Goal: Task Accomplishment & Management: Manage account settings

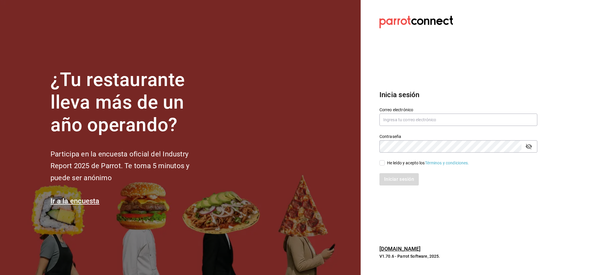
click at [436, 111] on label "Correo electrónico" at bounding box center [459, 110] width 158 height 4
click at [431, 116] on input "text" at bounding box center [459, 120] width 158 height 12
click at [407, 125] on input "text" at bounding box center [459, 120] width 158 height 12
click at [416, 120] on input "text" at bounding box center [459, 120] width 158 height 12
click at [421, 122] on input "text" at bounding box center [459, 120] width 158 height 12
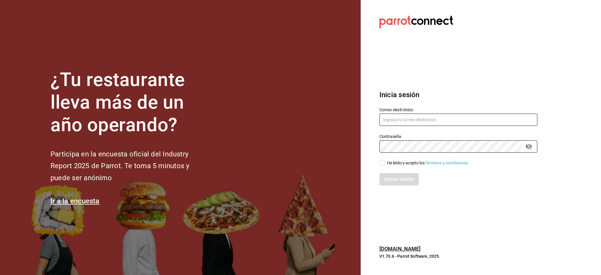
click at [416, 120] on input "text" at bounding box center [459, 120] width 158 height 12
click at [417, 108] on label "Correo electrónico" at bounding box center [459, 110] width 158 height 4
click at [417, 117] on input "text" at bounding box center [459, 120] width 158 height 12
paste input "latino@pabellon.com"
type input "latino@pabellon.com"
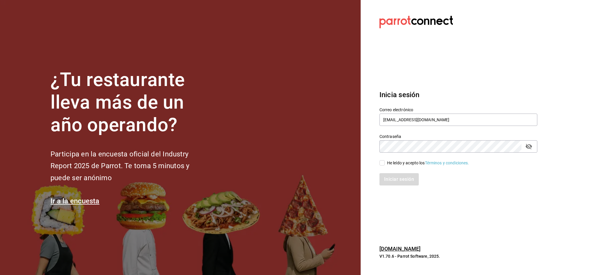
click at [402, 156] on div "He leído y acepto los Términos y condiciones." at bounding box center [455, 160] width 165 height 14
click at [400, 165] on div "He leído y acepto los Términos y condiciones." at bounding box center [428, 163] width 82 height 6
click at [385, 165] on input "He leído y acepto los Términos y condiciones." at bounding box center [382, 162] width 5 height 5
checkbox input "true"
click at [394, 182] on button "Iniciar sesión" at bounding box center [400, 179] width 40 height 12
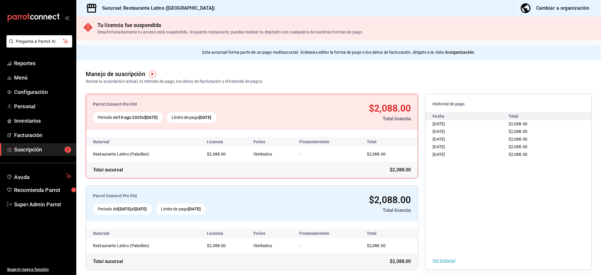
drag, startPoint x: 185, startPoint y: 117, endPoint x: 239, endPoint y: 117, distance: 54.0
click at [216, 117] on div "Límite de pago 10 sep 2025" at bounding box center [191, 117] width 49 height 11
click at [245, 118] on div "Periodo del 10 ago 2025 al 10 sep 2025 Límite de pago 10 sep 2025" at bounding box center [191, 117] width 197 height 11
click at [533, 4] on span "button" at bounding box center [527, 8] width 14 height 12
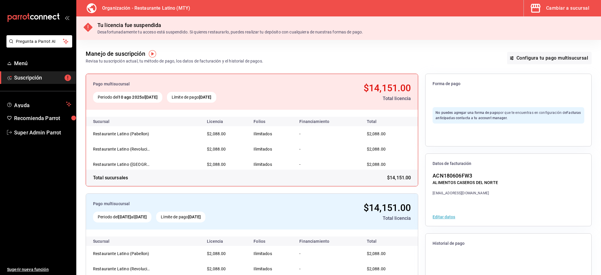
click at [577, 6] on div "Cambiar a sucursal" at bounding box center [568, 8] width 43 height 8
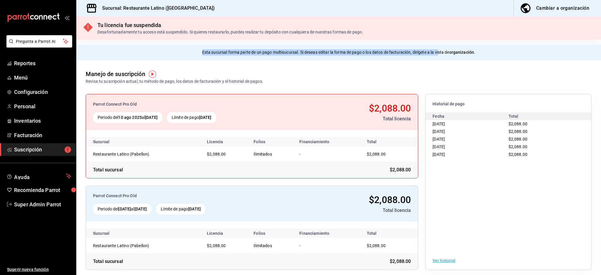
drag, startPoint x: 194, startPoint y: 50, endPoint x: 459, endPoint y: 44, distance: 265.8
click at [454, 45] on div "Esta sucursal forma parte de un pago multisucursal. Si deseas editar la forma d…" at bounding box center [338, 53] width 525 height 16
click at [524, 58] on div "Esta sucursal forma parte de un pago multisucursal. Si deseas editar la forma d…" at bounding box center [338, 53] width 525 height 16
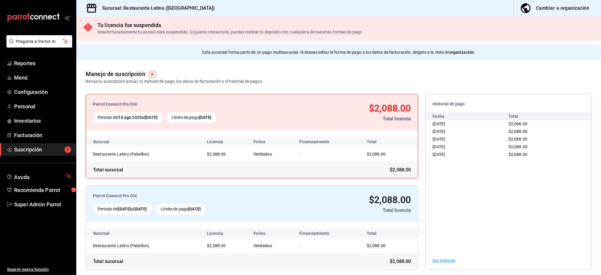
click at [381, 73] on div "Manejo de suscripción Revisa tu suscripción actual, tu método de pago, los dato…" at bounding box center [338, 72] width 525 height 24
click at [30, 199] on link "Super Admin Parrot" at bounding box center [38, 204] width 76 height 13
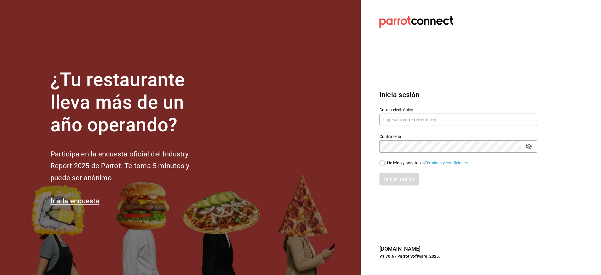
drag, startPoint x: 476, startPoint y: 65, endPoint x: 461, endPoint y: 7, distance: 60.0
click at [476, 62] on section "Datos incorrectos. Verifica que tu Correo o Contraseña estén bien escritos. Ini…" at bounding box center [456, 137] width 191 height 275
click at [446, 115] on input "text" at bounding box center [459, 120] width 158 height 12
paste input "siembra@polanco.com"
type input "siembra@polanco.com"
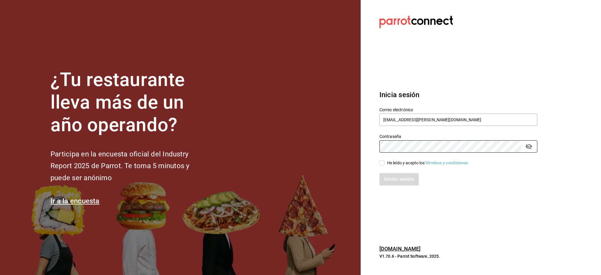
click at [388, 164] on div "He leído y acepto los Términos y condiciones." at bounding box center [428, 163] width 82 height 6
click at [385, 164] on input "He leído y acepto los Términos y condiciones." at bounding box center [382, 162] width 5 height 5
checkbox input "true"
click at [392, 176] on button "Iniciar sesión" at bounding box center [400, 179] width 40 height 12
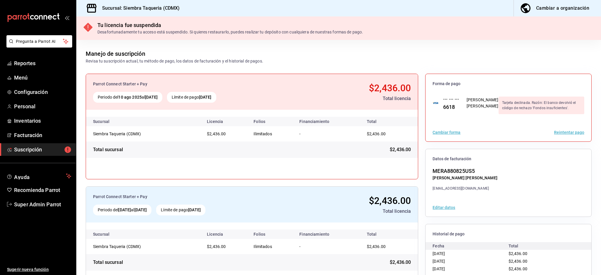
click at [561, 132] on button "Reintentar pago" at bounding box center [569, 132] width 30 height 4
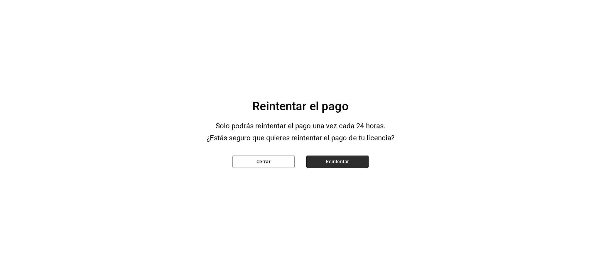
click at [331, 161] on button "Reintentar" at bounding box center [338, 162] width 62 height 12
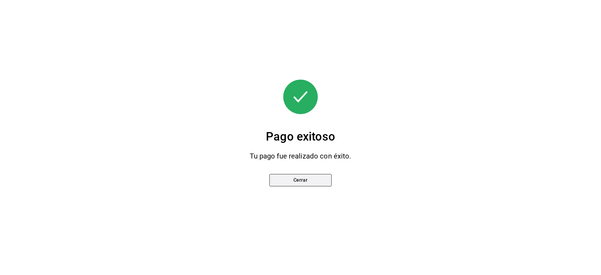
click at [317, 183] on button "Cerrar" at bounding box center [301, 180] width 62 height 12
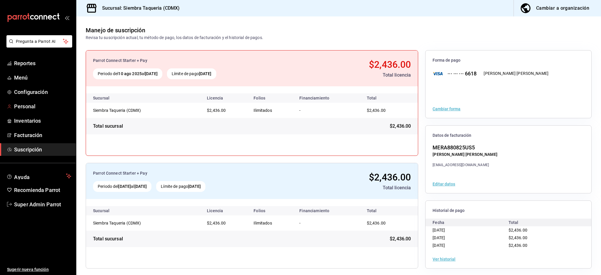
click at [25, 113] on ul "Reportes Menú Configuración Personal Inventarios Facturación Suscripción" at bounding box center [38, 106] width 76 height 99
click at [26, 121] on span "Inventarios" at bounding box center [42, 121] width 57 height 8
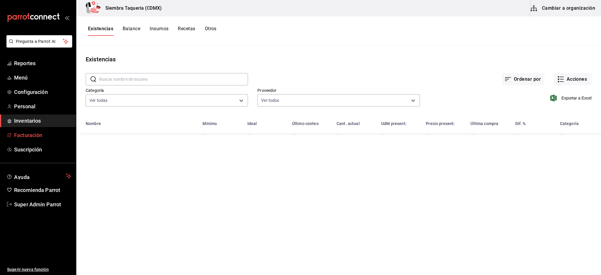
click at [17, 131] on span "Facturación" at bounding box center [42, 135] width 57 height 8
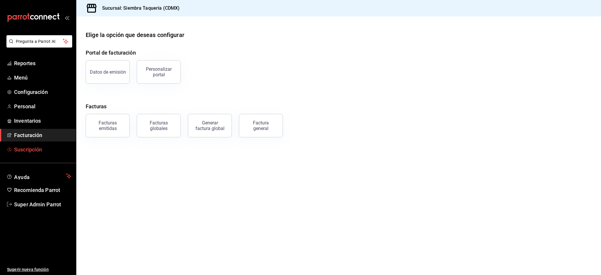
click at [28, 145] on link "Suscripción" at bounding box center [38, 149] width 76 height 13
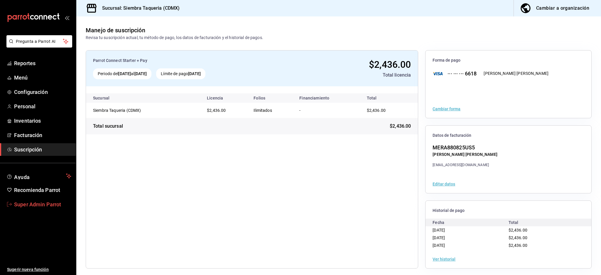
click at [35, 204] on span "Super Admin Parrot" at bounding box center [42, 205] width 57 height 8
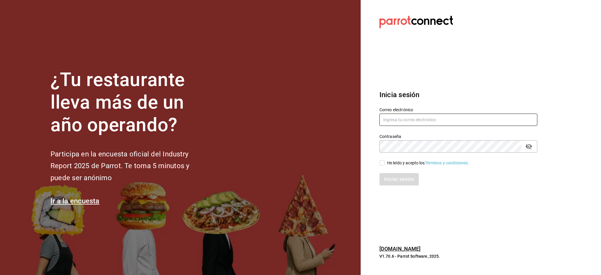
click at [420, 118] on input "text" at bounding box center [459, 120] width 158 height 12
paste input "siembra@polanco.com"
type input "siembra@polanco.com"
click at [396, 162] on div "He leído y acepto los Términos y condiciones." at bounding box center [428, 163] width 82 height 6
click at [385, 162] on input "He leído y acepto los Términos y condiciones." at bounding box center [382, 162] width 5 height 5
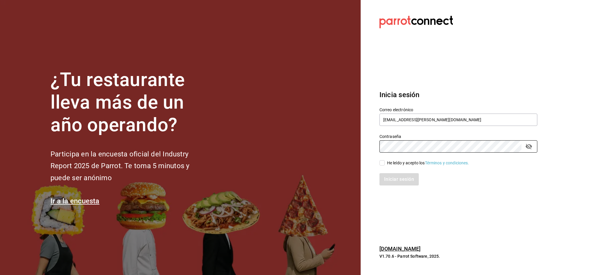
checkbox input "true"
click at [396, 181] on button "Iniciar sesión" at bounding box center [400, 179] width 40 height 12
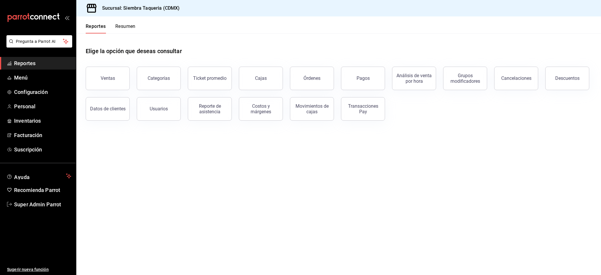
click at [22, 157] on div "Pregunta a Parrot AI Reportes Menú Configuración Personal Inventarios Facturaci…" at bounding box center [38, 155] width 76 height 240
click at [26, 153] on span "Suscripción" at bounding box center [42, 150] width 57 height 8
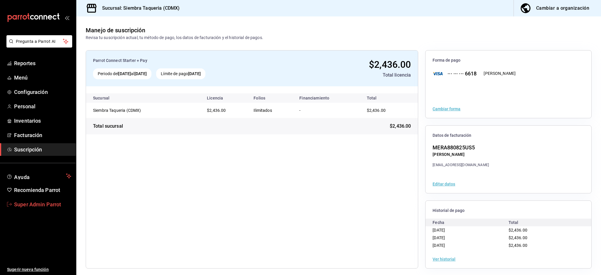
click at [43, 202] on span "Super Admin Parrot" at bounding box center [42, 205] width 57 height 8
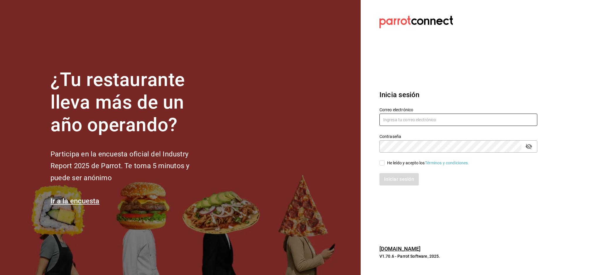
click at [438, 118] on input "text" at bounding box center [459, 120] width 158 height 12
paste input "[EMAIL_ADDRESS][DOMAIN_NAME]"
type input "[EMAIL_ADDRESS][DOMAIN_NAME]"
click at [393, 166] on div "Iniciar sesión" at bounding box center [455, 175] width 165 height 19
click at [397, 167] on div "Iniciar sesión" at bounding box center [455, 175] width 165 height 19
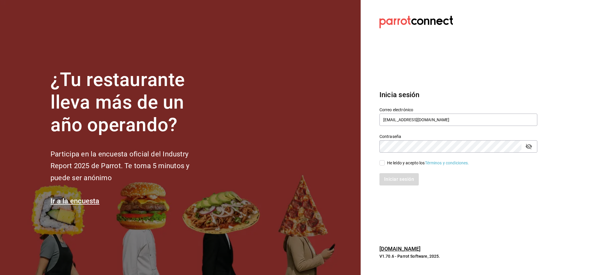
click at [396, 163] on div "He leído y acepto los Términos y condiciones." at bounding box center [428, 163] width 82 height 6
click at [385, 163] on input "He leído y acepto los Términos y condiciones." at bounding box center [382, 162] width 5 height 5
checkbox input "true"
click at [395, 174] on button "Iniciar sesión" at bounding box center [400, 179] width 40 height 12
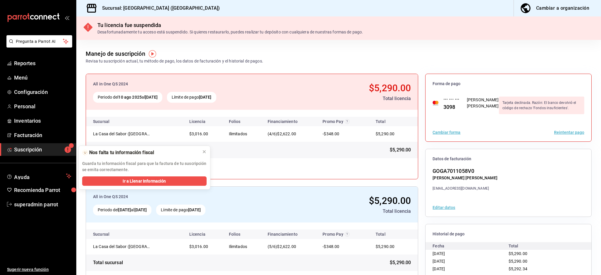
click at [565, 133] on button "Reintentar pago" at bounding box center [569, 132] width 30 height 4
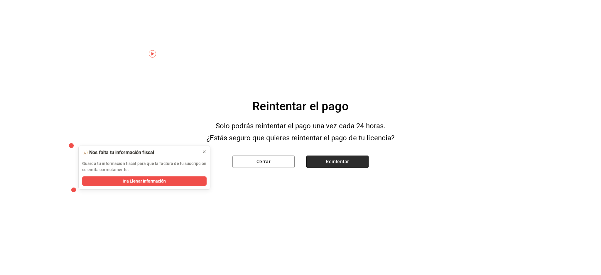
click at [328, 162] on button "Reintentar" at bounding box center [338, 162] width 62 height 12
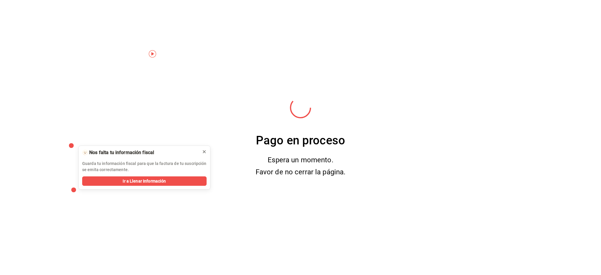
click at [205, 152] on icon at bounding box center [204, 151] width 5 height 5
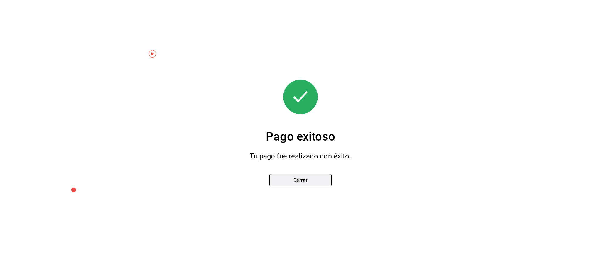
click at [299, 180] on button "Cerrar" at bounding box center [301, 180] width 62 height 12
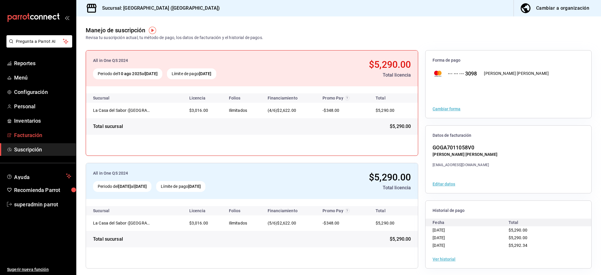
click at [28, 134] on span "Facturación" at bounding box center [42, 135] width 57 height 8
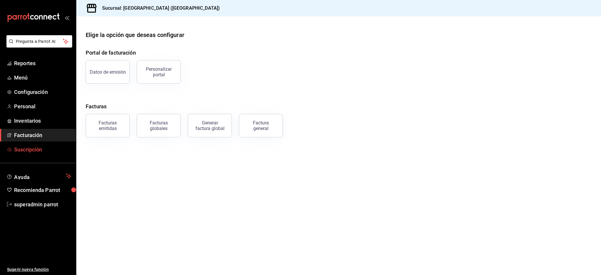
click at [15, 146] on span "Suscripción" at bounding box center [42, 150] width 57 height 8
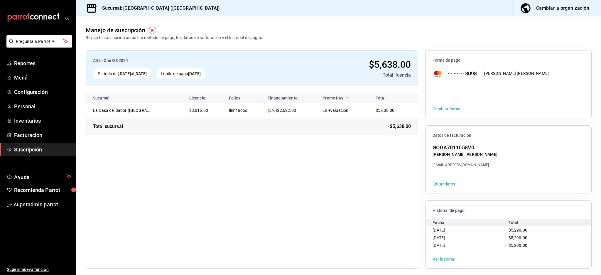
drag, startPoint x: 184, startPoint y: 74, endPoint x: 252, endPoint y: 73, distance: 67.5
click at [252, 73] on div "Periodo del 10 sep 2025 al 10 oct 2025 Límite de pago 10 oct 2025" at bounding box center [189, 73] width 192 height 11
click at [263, 69] on div "Periodo del 10 sep 2025 al 10 oct 2025 Límite de pago 10 oct 2025" at bounding box center [189, 73] width 192 height 11
drag, startPoint x: 214, startPoint y: 72, endPoint x: 248, endPoint y: 77, distance: 34.4
click at [248, 77] on div "Periodo del 10 sep 2025 al 10 oct 2025 Límite de pago 10 oct 2025" at bounding box center [189, 73] width 192 height 11
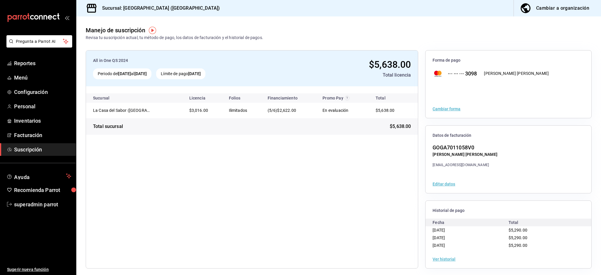
click at [206, 77] on div "Límite de pago 10 oct 2025" at bounding box center [180, 73] width 49 height 11
drag, startPoint x: 213, startPoint y: 74, endPoint x: 239, endPoint y: 73, distance: 25.9
click at [206, 73] on div "Límite de pago 10 oct 2025" at bounding box center [180, 73] width 49 height 11
click at [206, 74] on div "Límite de pago 10 oct 2025" at bounding box center [180, 73] width 49 height 11
click at [201, 74] on strong "[DATE]" at bounding box center [194, 73] width 13 height 5
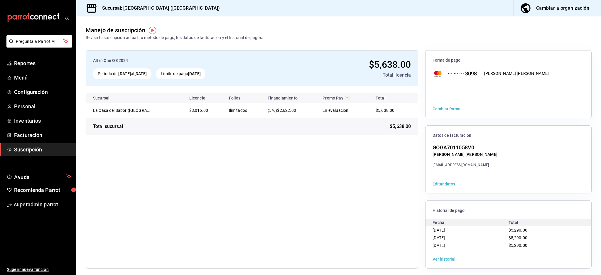
click at [201, 74] on strong "[DATE]" at bounding box center [194, 73] width 13 height 5
click at [203, 142] on div "All in One QS 2024 Periodo del 10 sep 2025 al 10 oct 2025 Límite de pago 10 oct…" at bounding box center [252, 159] width 333 height 219
click at [47, 204] on span "superadmin parrot" at bounding box center [42, 205] width 57 height 8
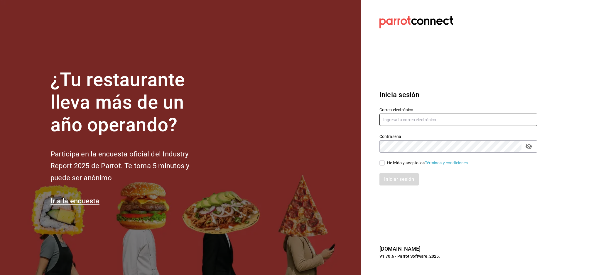
click at [414, 118] on input "text" at bounding box center [459, 120] width 158 height 12
paste input "dairy@kune.com"
type input "dairy@kune.com"
click at [392, 163] on div "He leído y acepto los Términos y condiciones." at bounding box center [428, 163] width 82 height 6
click at [385, 163] on input "He leído y acepto los Términos y condiciones." at bounding box center [382, 162] width 5 height 5
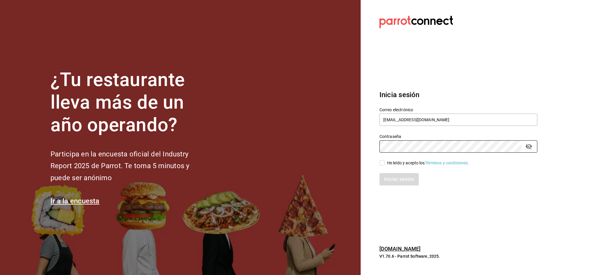
checkbox input "true"
click at [397, 185] on button "Iniciar sesión" at bounding box center [400, 179] width 40 height 12
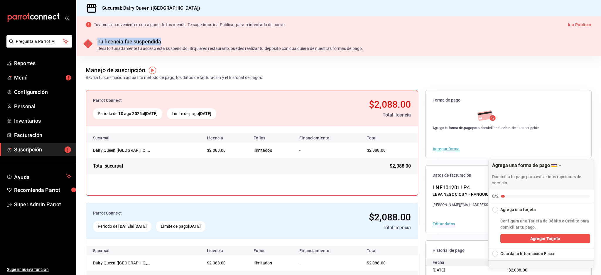
drag, startPoint x: 95, startPoint y: 41, endPoint x: 304, endPoint y: 47, distance: 208.9
click at [248, 43] on div "Tu licencia fue suspendida Desafortunadamente tu acceso está suspendido. Si qui…" at bounding box center [338, 44] width 525 height 23
click at [364, 47] on div "Tu licencia fue suspendida Desafortunadamente tu acceso está suspendido. Si qui…" at bounding box center [338, 44] width 525 height 23
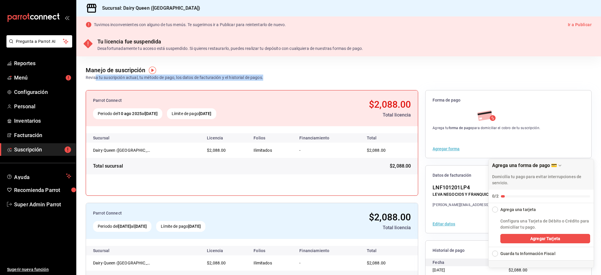
drag, startPoint x: 157, startPoint y: 76, endPoint x: 367, endPoint y: 76, distance: 209.7
click at [346, 76] on div "Manejo de suscripción Revisa tu suscripción actual, tu método de pago, los dato…" at bounding box center [338, 68] width 525 height 24
click at [374, 75] on div "Manejo de suscripción Revisa tu suscripción actual, tu método de pago, los dato…" at bounding box center [338, 68] width 525 height 24
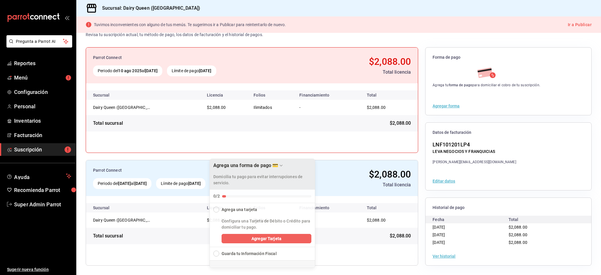
drag, startPoint x: 527, startPoint y: 170, endPoint x: 248, endPoint y: 170, distance: 279.0
click at [248, 170] on div "Domicilia tu pago para evitar interrupciones de servicio." at bounding box center [263, 178] width 98 height 16
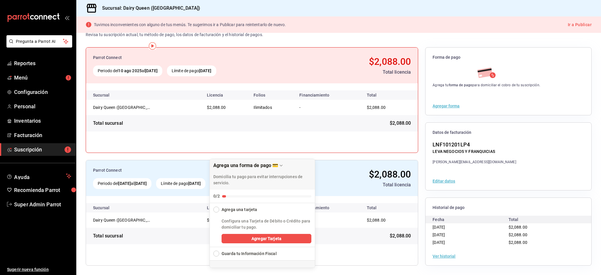
scroll to position [0, 0]
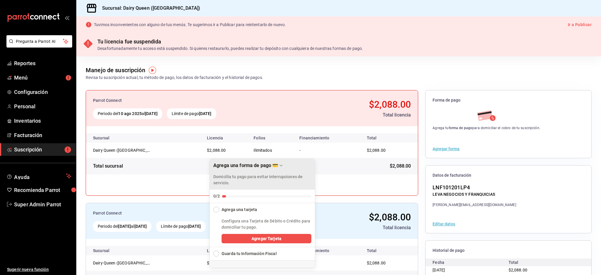
click at [280, 166] on icon "Drag to move checklist" at bounding box center [281, 165] width 2 height 1
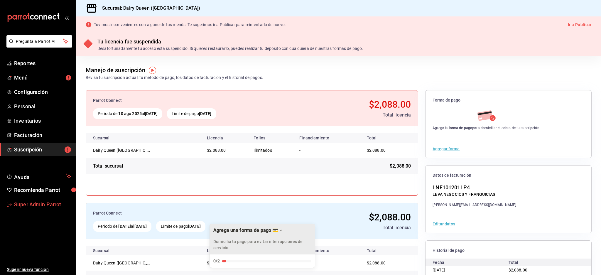
click at [45, 203] on span "Super Admin Parrot" at bounding box center [42, 205] width 57 height 8
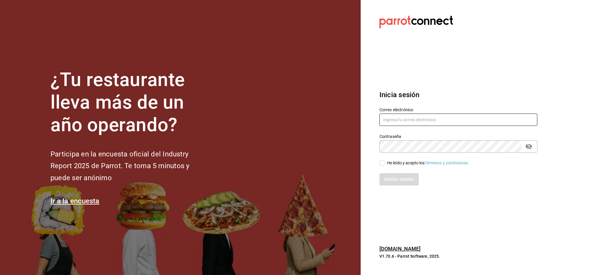
click at [445, 117] on input "text" at bounding box center [459, 120] width 158 height 12
paste input "dairy@fiestaanahuac.com"
type input "dairy@fiestaanahuac.com"
click at [401, 162] on div "He leído y acepto los Términos y condiciones." at bounding box center [428, 163] width 82 height 6
click at [400, 177] on div "Iniciar sesión" at bounding box center [459, 179] width 158 height 12
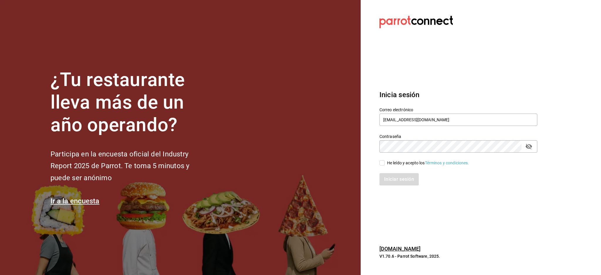
drag, startPoint x: 391, startPoint y: 165, endPoint x: 392, endPoint y: 169, distance: 4.4
click at [391, 165] on div "He leído y acepto los Términos y condiciones." at bounding box center [428, 163] width 82 height 6
click at [385, 165] on input "He leído y acepto los Términos y condiciones." at bounding box center [382, 162] width 5 height 5
checkbox input "true"
click at [394, 182] on button "Iniciar sesión" at bounding box center [400, 179] width 40 height 12
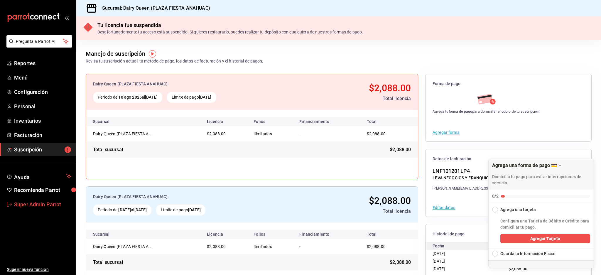
click at [36, 206] on span "Super Admin Parrot" at bounding box center [42, 205] width 57 height 8
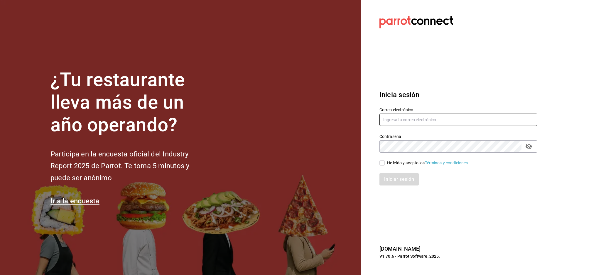
click at [422, 124] on input "text" at bounding box center [459, 120] width 158 height 12
click at [437, 78] on section "Datos incorrectos. Verifica que tu Correo o Contraseña estén bien escritos. Ini…" at bounding box center [456, 137] width 191 height 275
drag, startPoint x: 436, startPoint y: 93, endPoint x: 372, endPoint y: 94, distance: 63.7
click at [372, 94] on section "Datos incorrectos. Verifica que tu Correo o Contraseña estén bien escritos. Ini…" at bounding box center [456, 137] width 191 height 275
click at [397, 93] on h3 "Inicia sesión" at bounding box center [459, 95] width 158 height 11
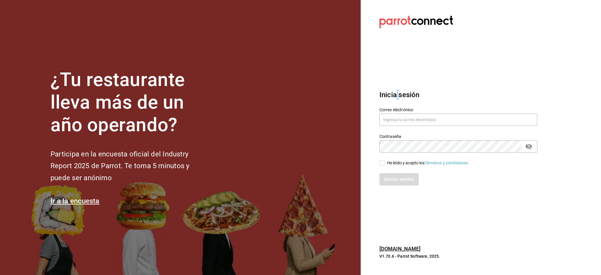
click at [397, 93] on h3 "Inicia sesión" at bounding box center [459, 95] width 158 height 11
click at [451, 90] on h3 "Inicia sesión" at bounding box center [459, 95] width 158 height 11
click at [425, 117] on input "text" at bounding box center [459, 120] width 158 height 12
paste input "haztujugo@cetys.com"
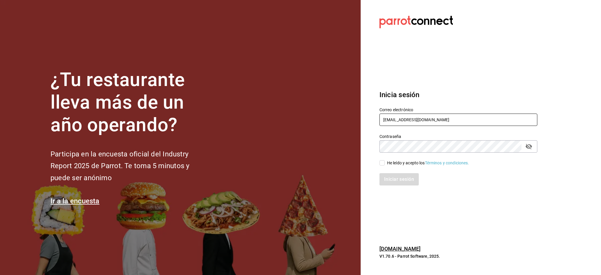
type input "haztujugo@cetys.com"
click at [526, 145] on icon "passwordField" at bounding box center [529, 146] width 7 height 7
click at [414, 167] on div "Iniciar sesión" at bounding box center [455, 175] width 165 height 19
click at [400, 162] on div "He leído y acepto los Términos y condiciones." at bounding box center [428, 163] width 82 height 6
click at [385, 162] on input "He leído y acepto los Términos y condiciones." at bounding box center [382, 162] width 5 height 5
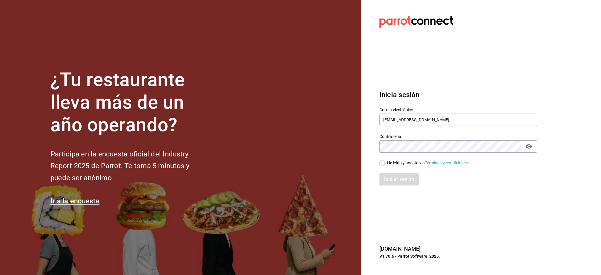
checkbox input "true"
click at [399, 182] on button "Iniciar sesión" at bounding box center [400, 179] width 40 height 12
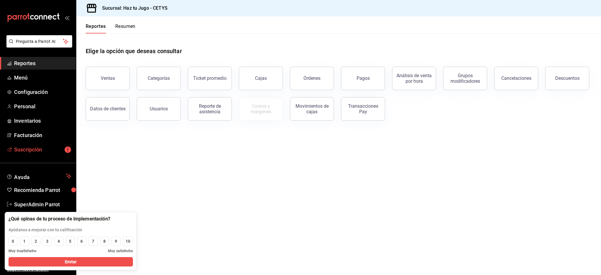
click at [43, 148] on span "Suscripción" at bounding box center [42, 150] width 57 height 8
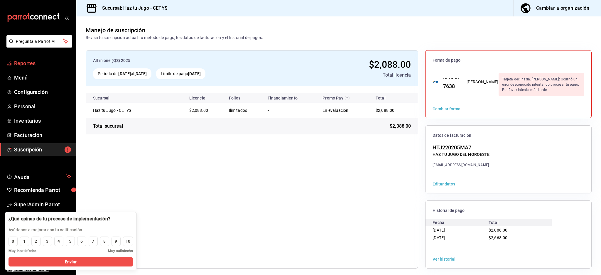
click at [27, 69] on link "Reportes" at bounding box center [38, 63] width 76 height 13
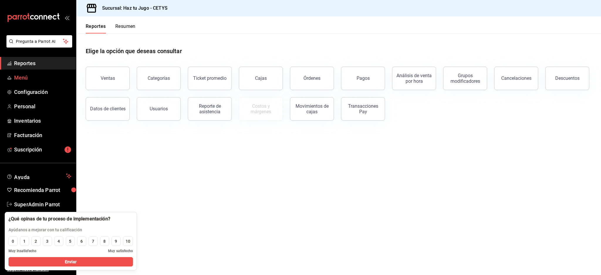
click at [22, 79] on span "Menú" at bounding box center [42, 78] width 57 height 8
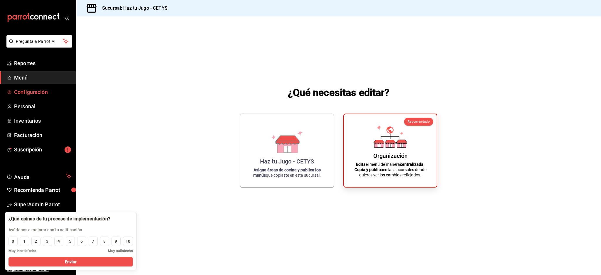
click at [36, 89] on span "Configuración" at bounding box center [42, 92] width 57 height 8
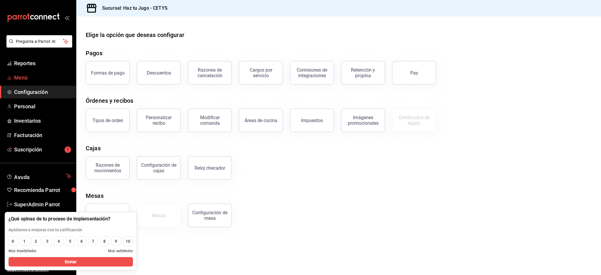
click at [13, 76] on link "Menú" at bounding box center [38, 77] width 76 height 13
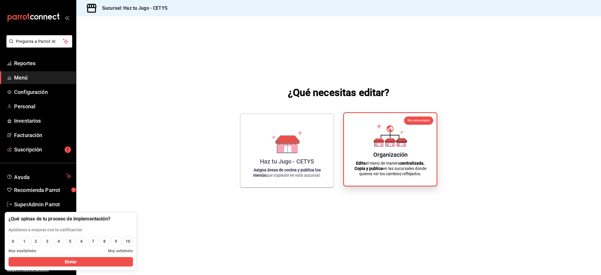
click at [403, 147] on div "Organización Edita el menú de manera centralizada. Copia y publica en las sucur…" at bounding box center [390, 149] width 79 height 63
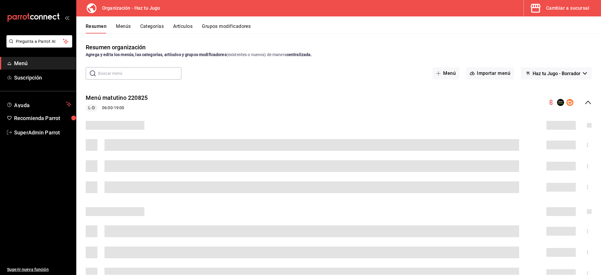
click at [192, 30] on button "Artículos" at bounding box center [182, 28] width 19 height 10
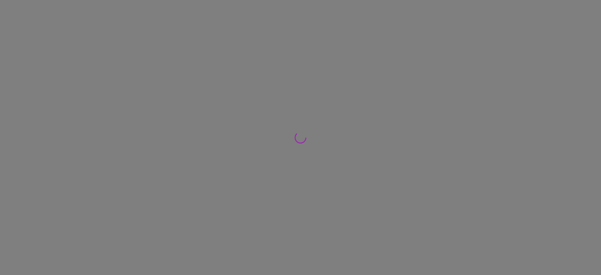
click at [180, 28] on div at bounding box center [300, 137] width 601 height 275
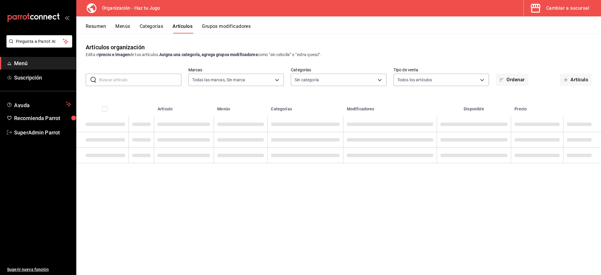
type input "6a6a6d2c-cf23-4088-9f71-267082d6ef5e"
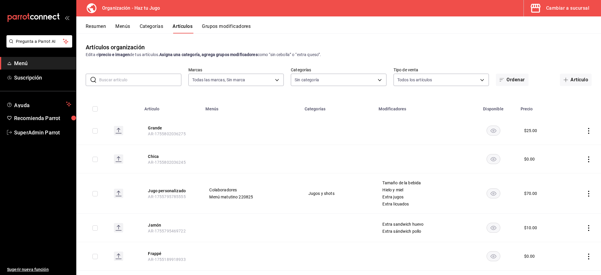
type input "001c27e4-319a-4f56-83db-293b53147510,9de9bbb4-71ba-4db7-8183-90a4bffa0c34,6fcf0…"
click at [165, 188] on button "Jugo personalizado" at bounding box center [171, 191] width 47 height 6
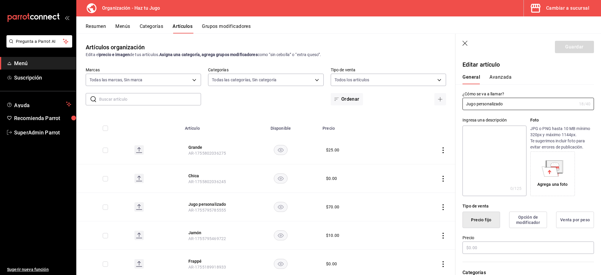
type input "$70.00"
click at [495, 68] on p "Editar artículo" at bounding box center [529, 64] width 132 height 9
click at [499, 75] on button "Avanzada" at bounding box center [501, 79] width 22 height 10
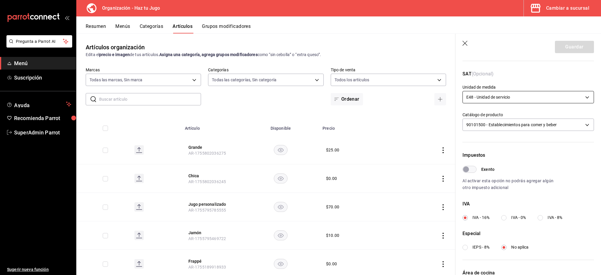
scroll to position [140, 0]
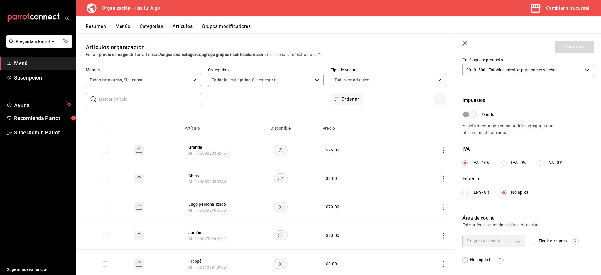
click at [462, 42] on header "Guardar" at bounding box center [529, 46] width 146 height 24
click at [467, 44] on icon "button" at bounding box center [466, 44] width 6 height 6
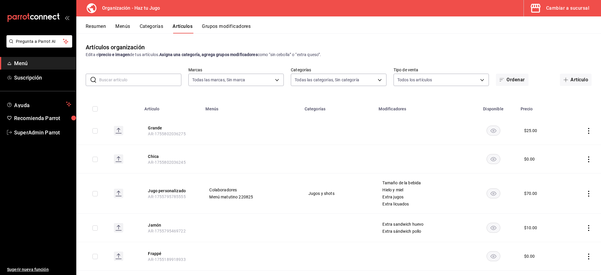
click at [186, 26] on button "Artículos" at bounding box center [183, 28] width 20 height 10
click at [275, 76] on body "Pregunta a Parrot AI Menú Suscripción Ayuda Recomienda Parrot SuperAdmin Parrot…" at bounding box center [300, 137] width 601 height 275
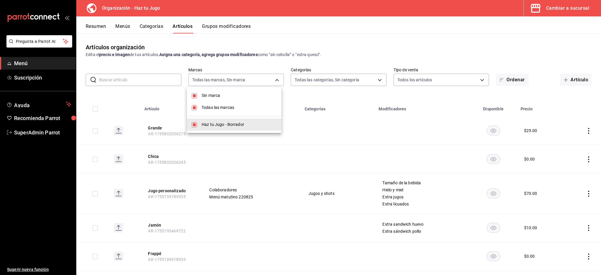
click at [271, 78] on div at bounding box center [300, 137] width 601 height 275
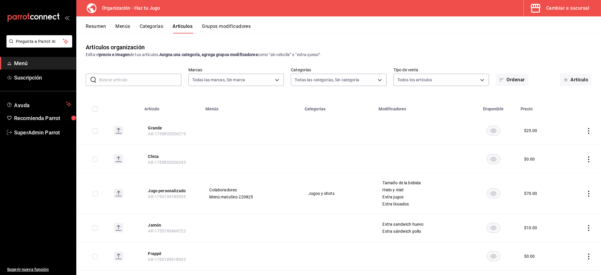
click at [343, 78] on body "Pregunta a Parrot AI Menú Suscripción Ayuda Recomienda Parrot SuperAdmin Parrot…" at bounding box center [300, 137] width 601 height 275
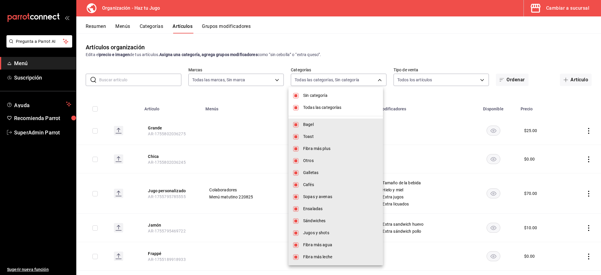
click at [381, 51] on div at bounding box center [300, 137] width 601 height 275
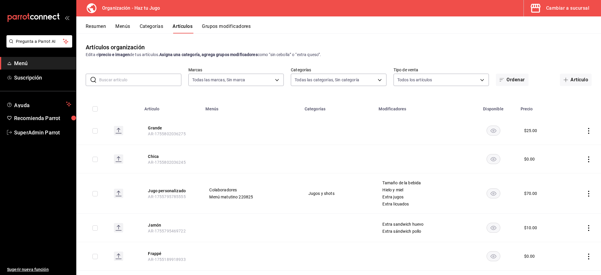
click at [95, 27] on button "Resumen" at bounding box center [96, 28] width 20 height 10
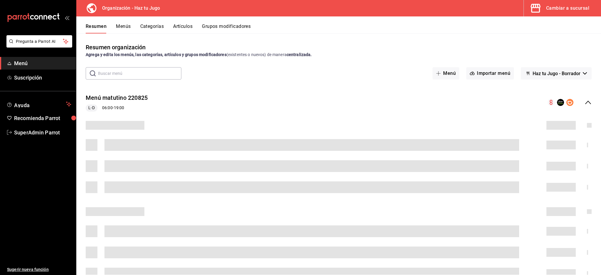
click at [180, 28] on button "Artículos" at bounding box center [182, 28] width 19 height 10
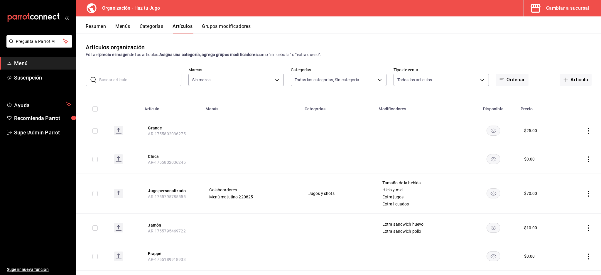
type input "001c27e4-319a-4f56-83db-293b53147510,9de9bbb4-71ba-4db7-8183-90a4bffa0c34,6fcf0…"
type input "6a6a6d2c-cf23-4088-9f71-267082d6ef5e"
click at [362, 81] on body "Pregunta a Parrot AI Menú Suscripción Ayuda Recomienda Parrot SuperAdmin Parrot…" at bounding box center [300, 137] width 601 height 275
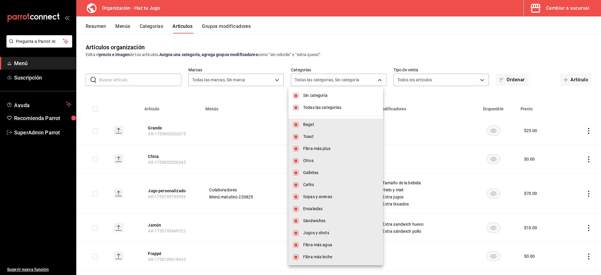
click at [298, 96] on input "checkbox" at bounding box center [295, 95] width 5 height 5
checkbox input "false"
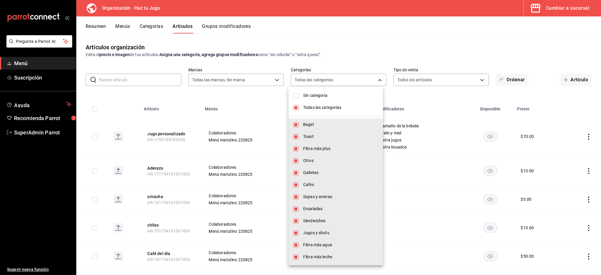
click at [371, 43] on div at bounding box center [300, 137] width 601 height 275
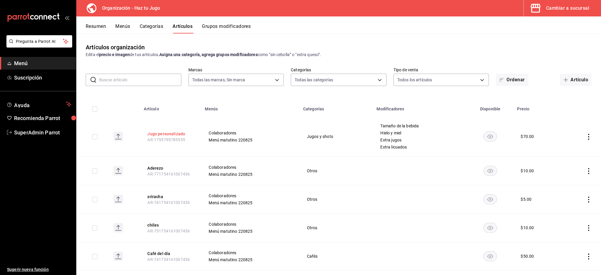
click at [165, 133] on button "Jugo personalizado" at bounding box center [170, 134] width 47 height 6
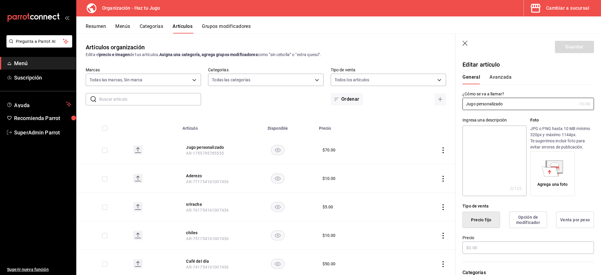
type input "$70.00"
type input "E48"
type input "90101500"
radio input "true"
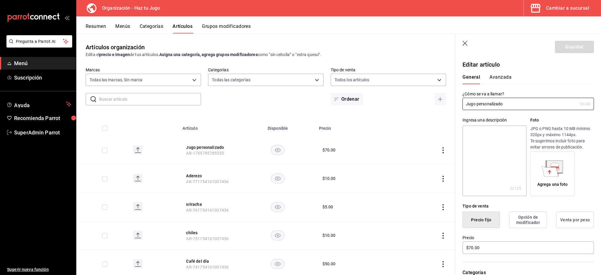
click at [503, 77] on button "Avanzada" at bounding box center [501, 79] width 22 height 10
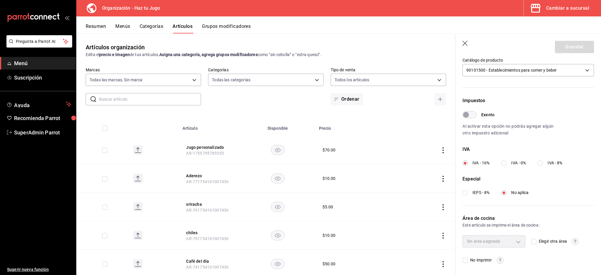
scroll to position [140, 0]
click at [468, 41] on icon "button" at bounding box center [466, 44] width 6 height 6
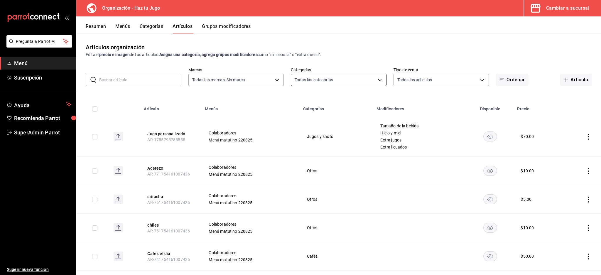
click at [370, 81] on body "Pregunta a Parrot AI Menú Suscripción Ayuda Recomienda Parrot SuperAdmin Parrot…" at bounding box center [300, 137] width 601 height 275
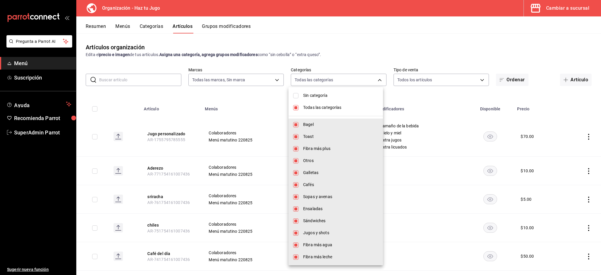
click at [358, 78] on div at bounding box center [300, 137] width 601 height 275
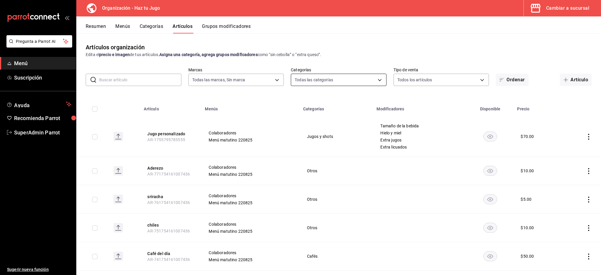
click at [360, 79] on body "Pregunta a Parrot AI Menú Suscripción Ayuda Recomienda Parrot SuperAdmin Parrot…" at bounding box center [300, 137] width 601 height 275
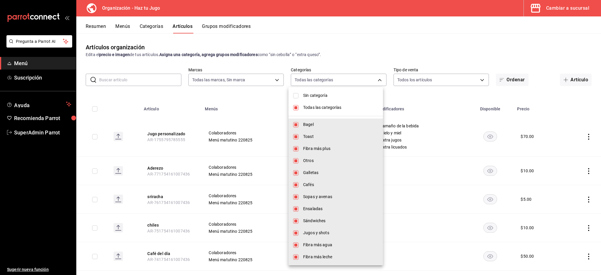
click at [296, 107] on input "checkbox" at bounding box center [295, 107] width 5 height 5
checkbox input "false"
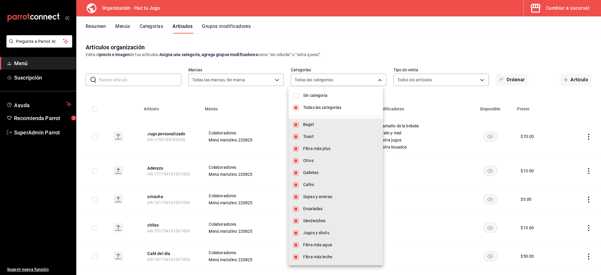
checkbox input "false"
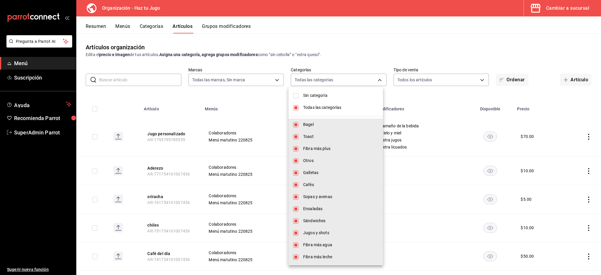
checkbox input "false"
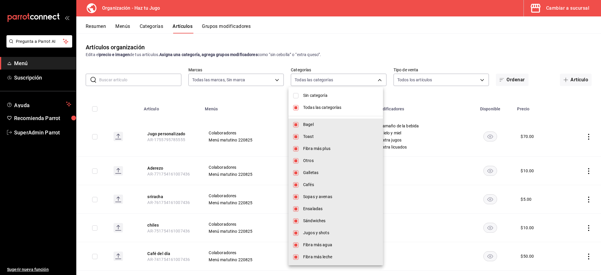
checkbox input "false"
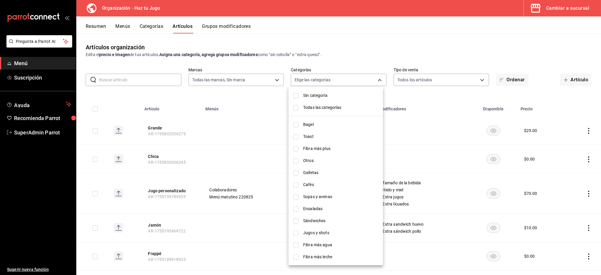
click at [296, 123] on input "checkbox" at bounding box center [295, 124] width 5 height 5
checkbox input "true"
type input "001c27e4-319a-4f56-83db-293b53147510"
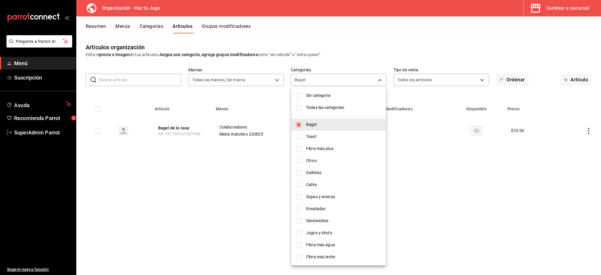
click at [300, 125] on input "checkbox" at bounding box center [298, 124] width 5 height 5
checkbox input "false"
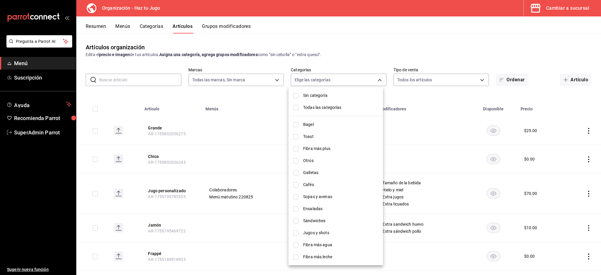
click at [298, 138] on input "checkbox" at bounding box center [295, 136] width 5 height 5
checkbox input "true"
type input "9de9bbb4-71ba-4db7-8183-90a4bffa0c34"
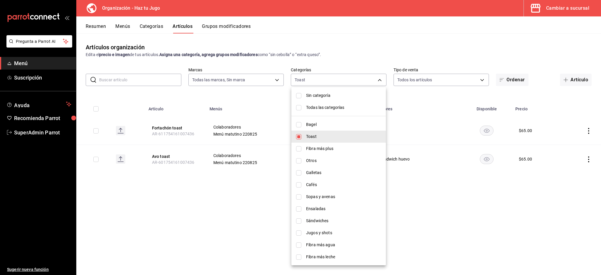
click at [298, 138] on input "checkbox" at bounding box center [298, 136] width 5 height 5
checkbox input "false"
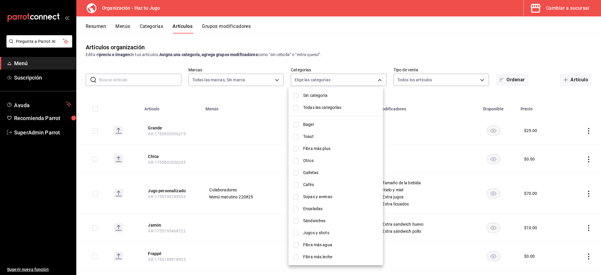
click at [294, 148] on input "checkbox" at bounding box center [295, 148] width 5 height 5
checkbox input "true"
type input "6fcf03e7-3e7e-45c1-b77b-d6234547cd3f"
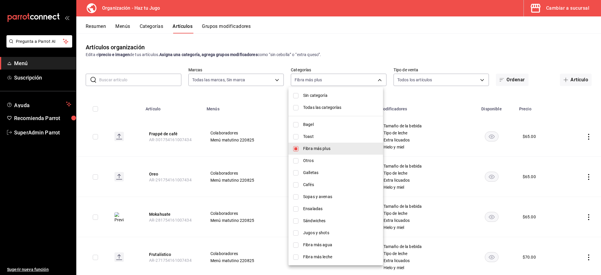
click at [407, 33] on div at bounding box center [300, 137] width 601 height 275
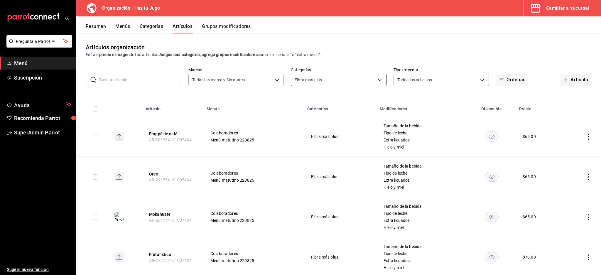
click at [327, 78] on body "Pregunta a Parrot AI Menú Suscripción Ayuda Recomienda Parrot SuperAdmin Parrot…" at bounding box center [300, 137] width 601 height 275
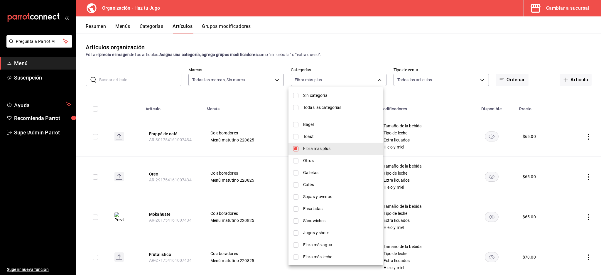
click at [294, 149] on input "checkbox" at bounding box center [295, 148] width 5 height 5
checkbox input "false"
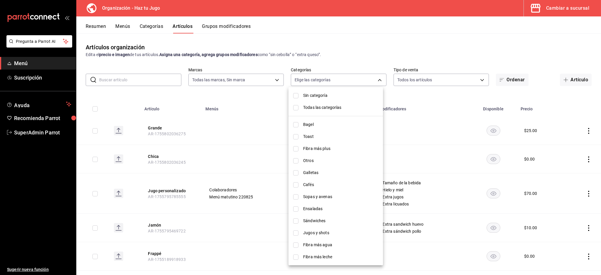
click at [357, 43] on div at bounding box center [300, 137] width 601 height 275
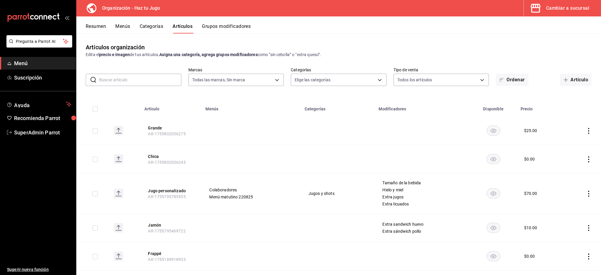
click at [551, 8] on div "Cambiar a sucursal" at bounding box center [568, 8] width 43 height 8
